Goal: Navigation & Orientation: Find specific page/section

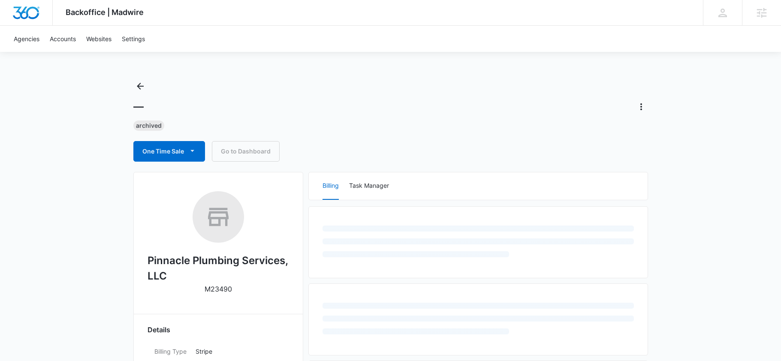
scroll to position [20, 0]
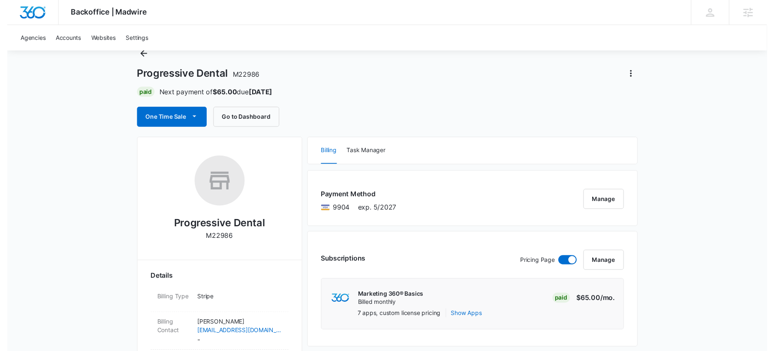
scroll to position [37, 0]
